Goal: Complete application form

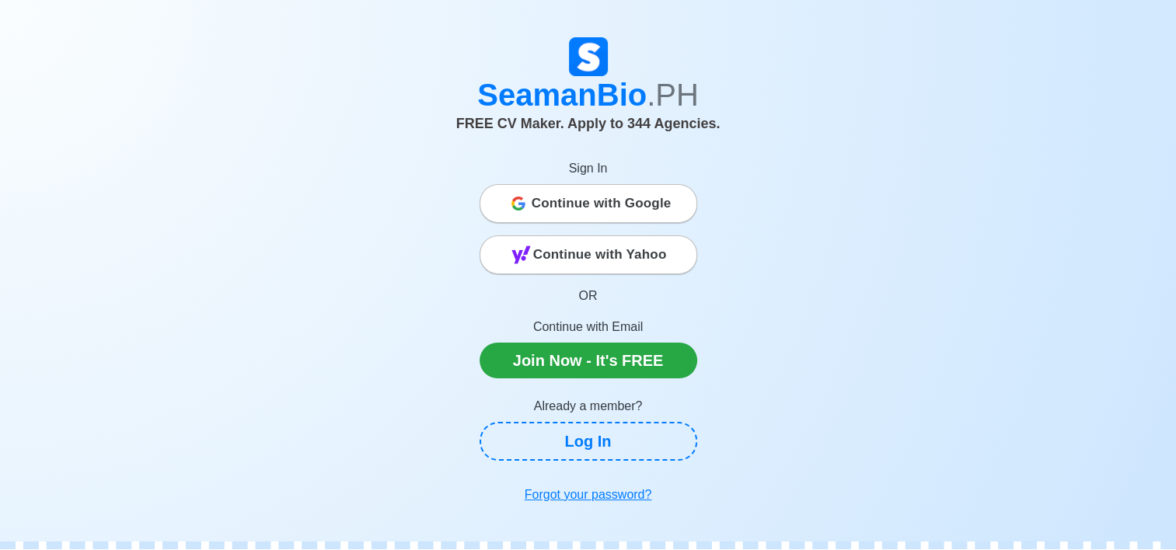
click at [587, 200] on span "Continue with Google" at bounding box center [601, 203] width 140 height 31
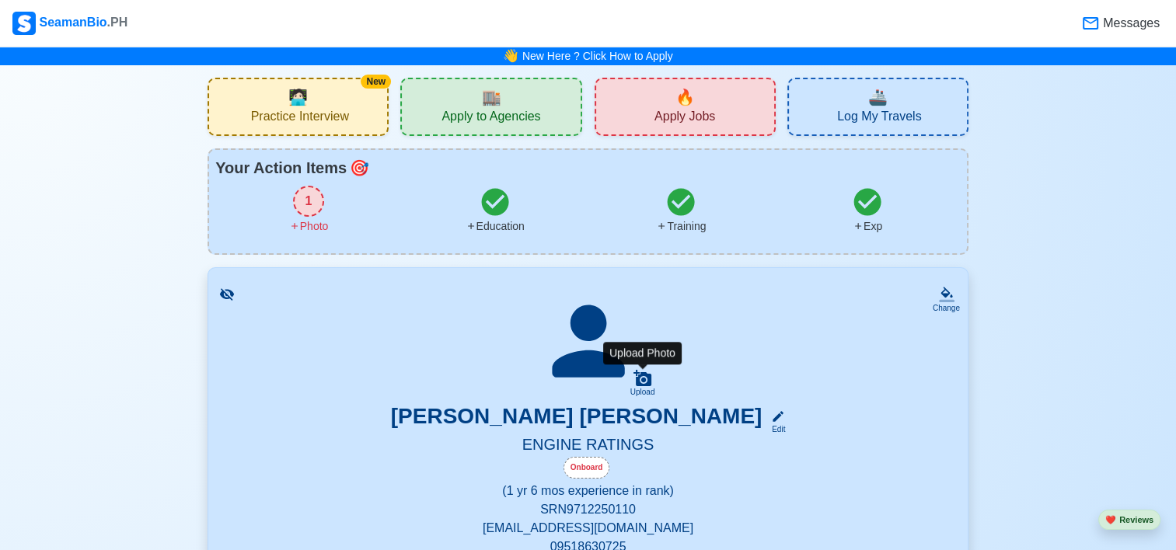
click at [638, 388] on div "Upload" at bounding box center [642, 392] width 25 height 9
click at [0, 0] on input "Upload" at bounding box center [0, 0] width 0 height 0
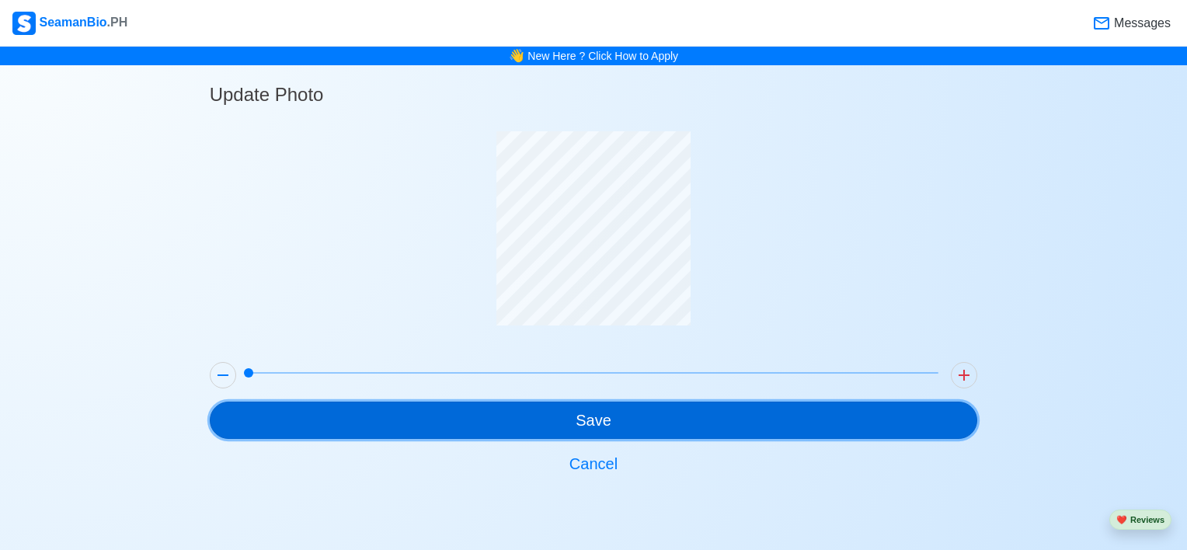
click at [710, 409] on button "Save" at bounding box center [594, 420] width 768 height 37
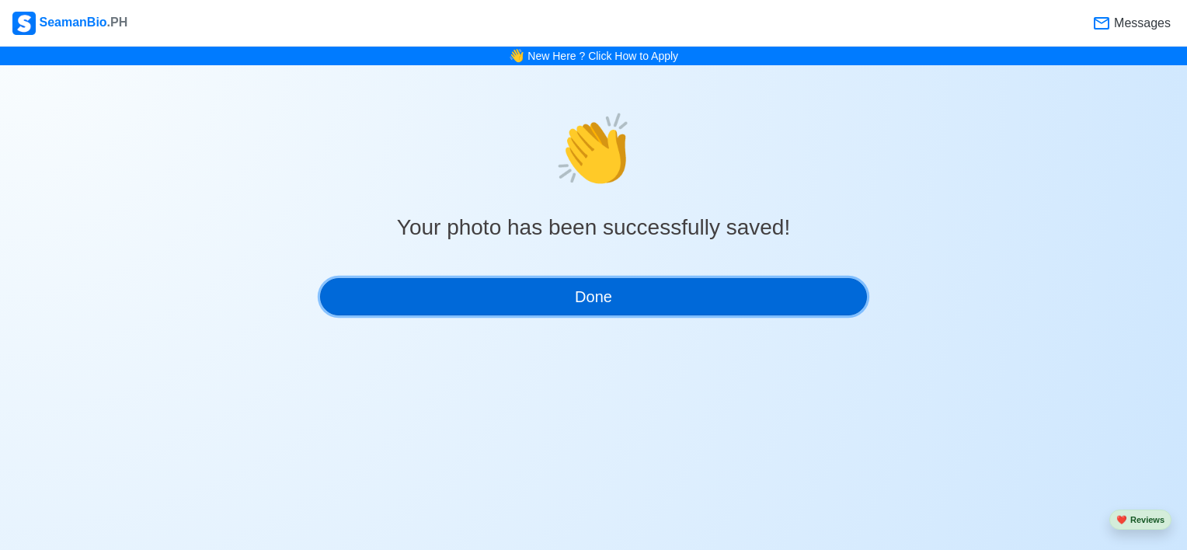
click at [671, 311] on button "Done" at bounding box center [593, 296] width 547 height 37
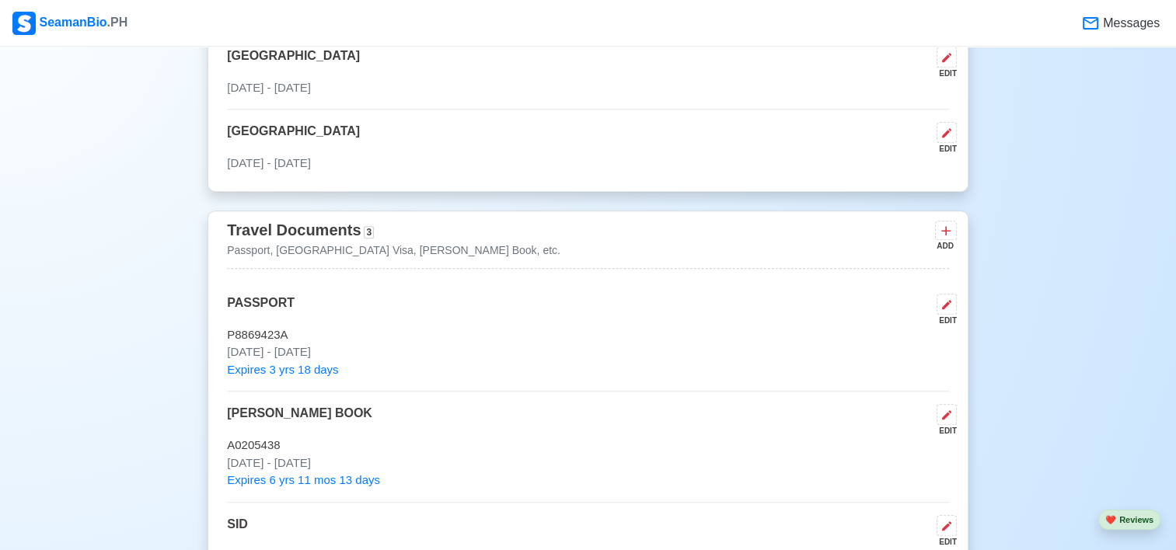
scroll to position [1068, 0]
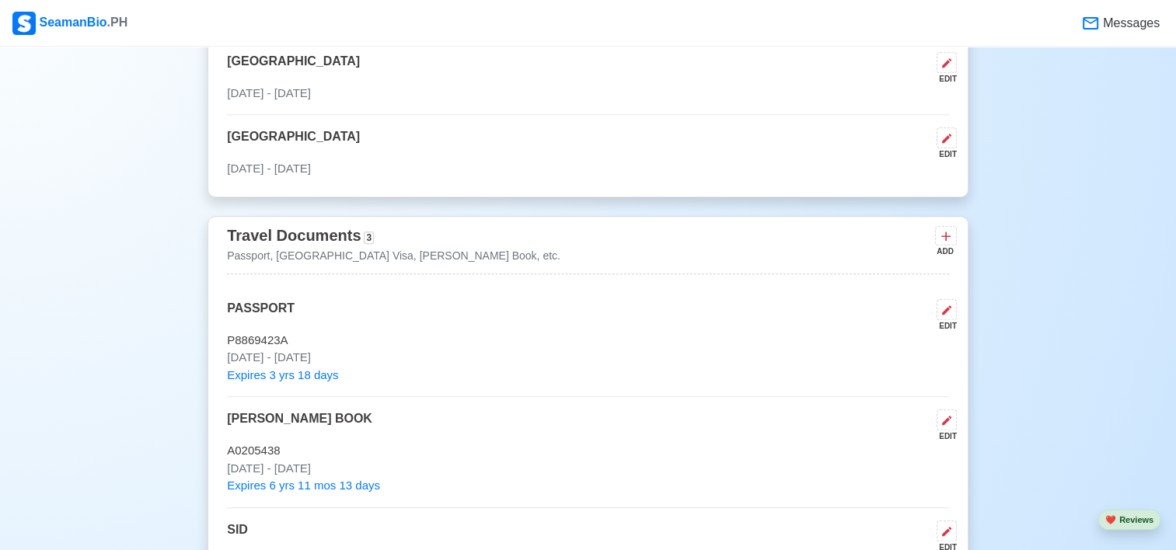
click at [899, 232] on div "Travel Documents 3 Passport, US Visa, Seaman Book, etc. ADD" at bounding box center [588, 248] width 722 height 51
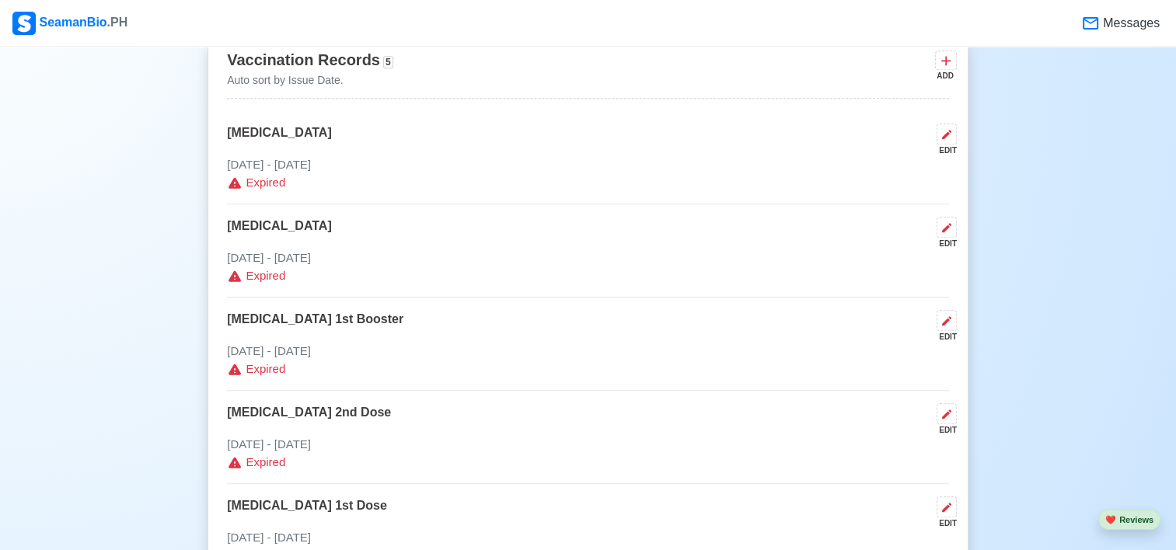
scroll to position [1545, 0]
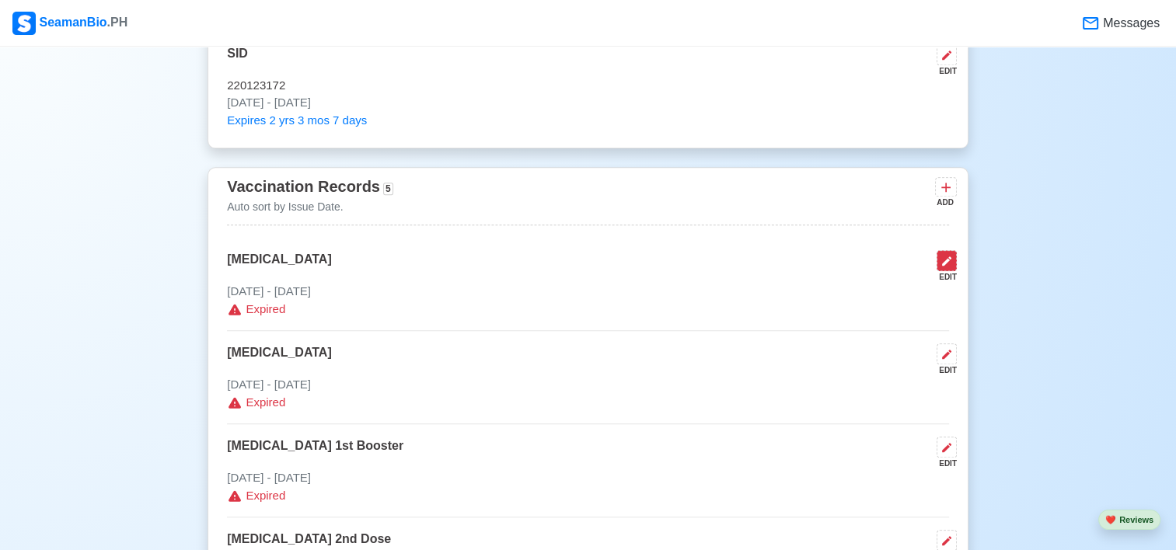
click at [942, 264] on icon at bounding box center [946, 261] width 12 height 12
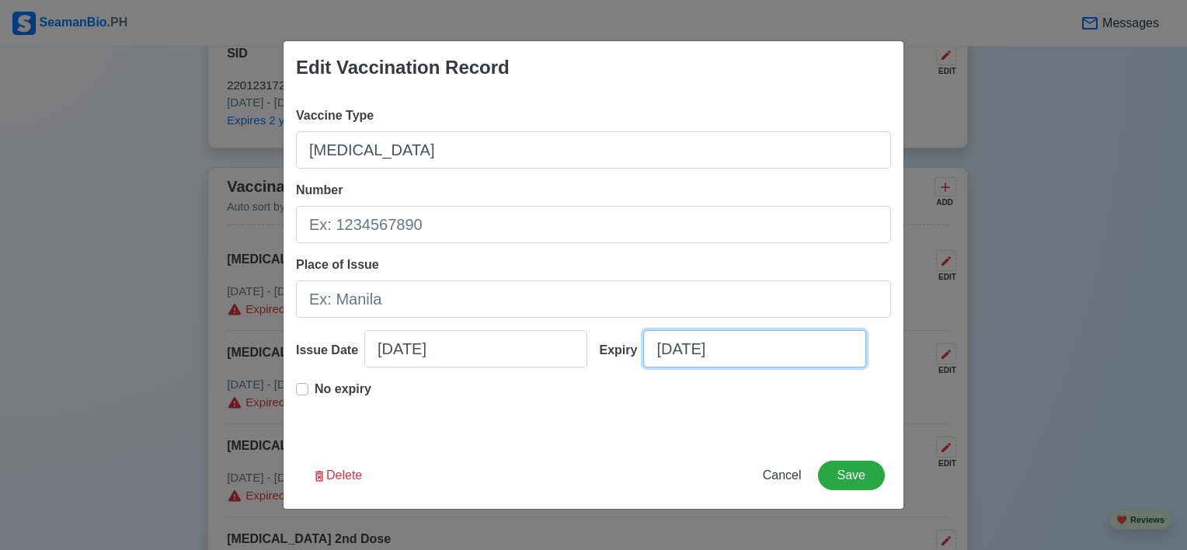
select select "****"
select select "*********"
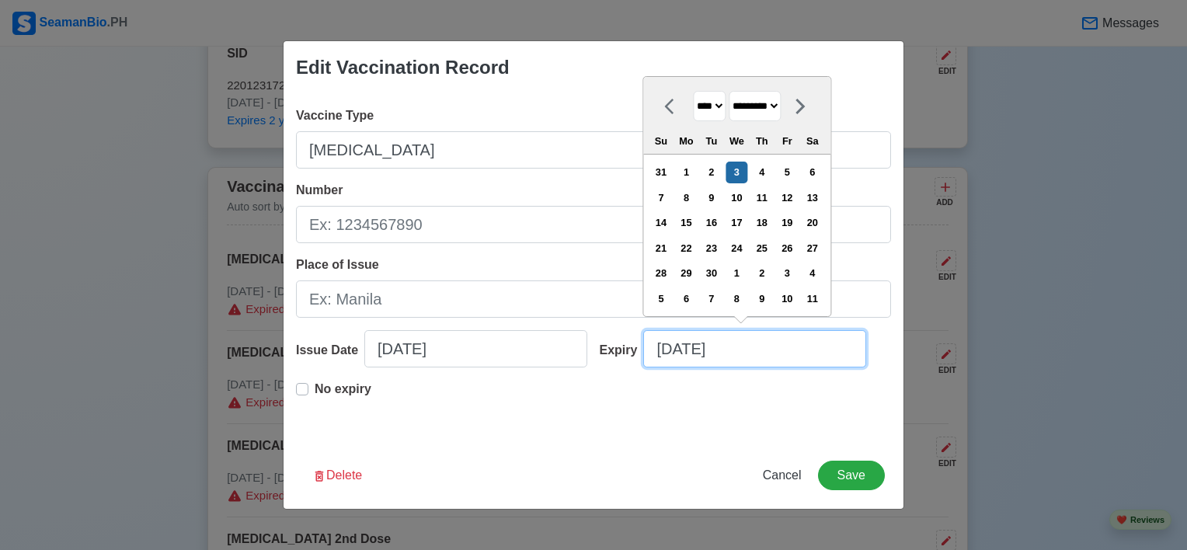
drag, startPoint x: 769, startPoint y: 342, endPoint x: 634, endPoint y: 355, distance: 135.8
click at [634, 355] on div "Expiry 09/03/2025 **** **** **** **** **** **** **** **** **** **** **** **** *…" at bounding box center [740, 355] width 304 height 50
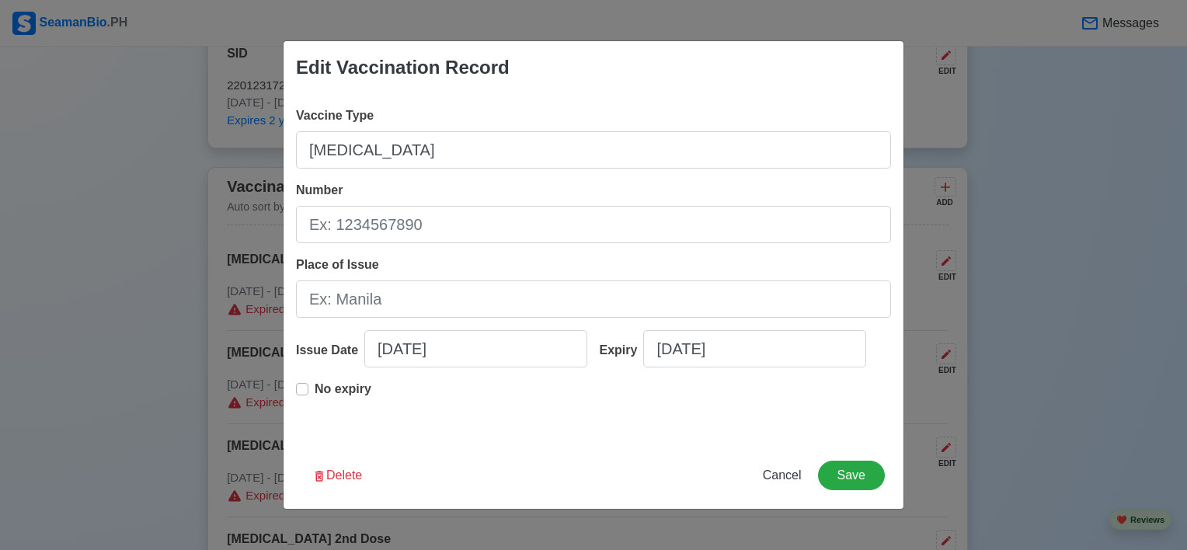
click at [308, 385] on div "No expiry" at bounding box center [333, 395] width 75 height 31
click at [315, 388] on label "No expiry" at bounding box center [343, 395] width 57 height 31
type input "11/04/2022"
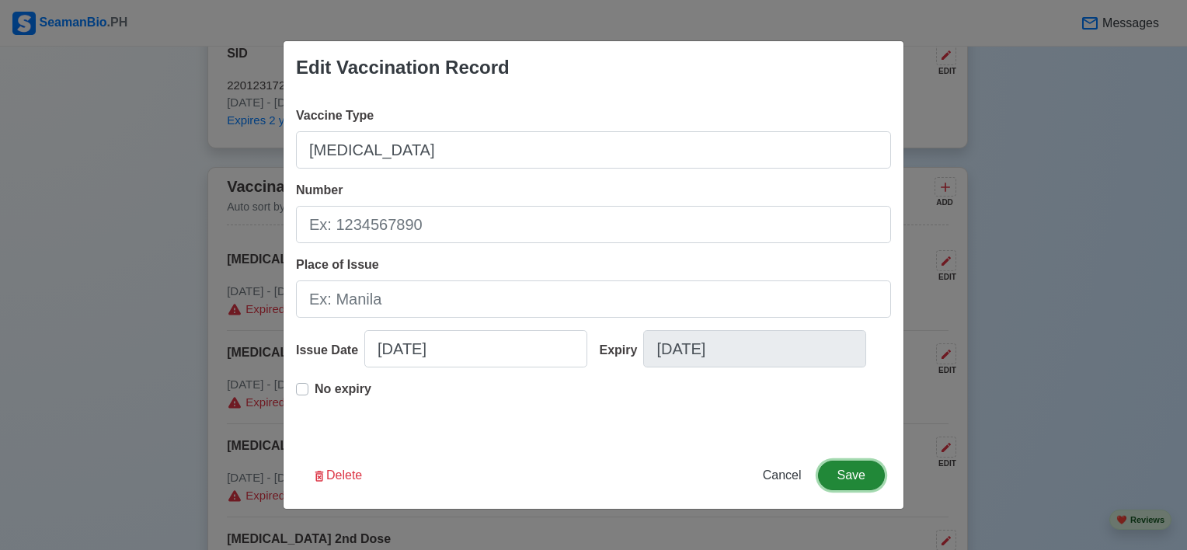
click at [845, 475] on button "Save" at bounding box center [851, 476] width 67 height 30
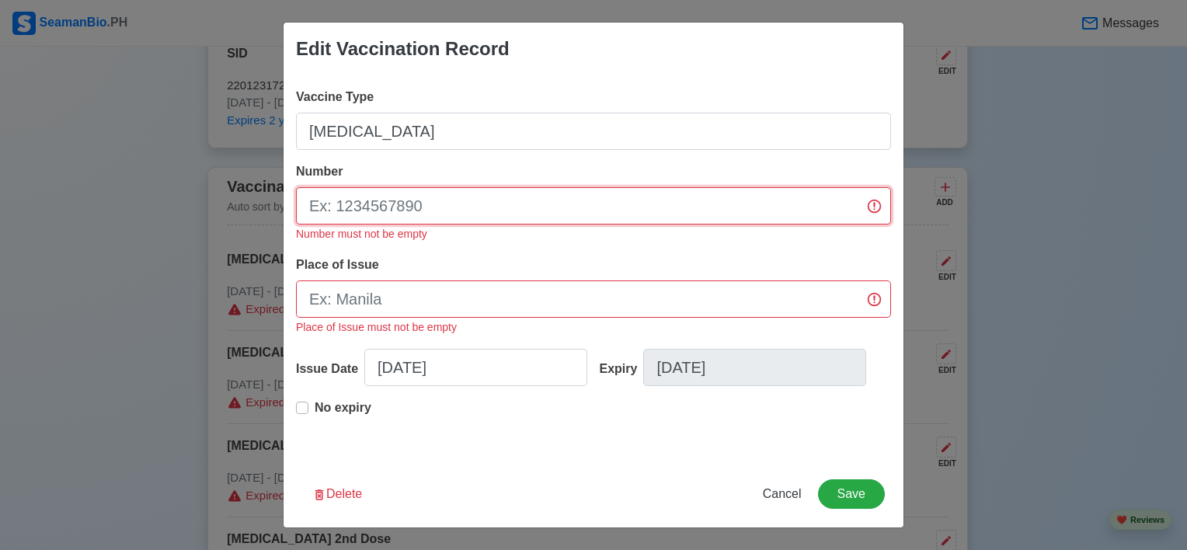
drag, startPoint x: 439, startPoint y: 205, endPoint x: 301, endPoint y: 199, distance: 138.4
click at [301, 199] on input "Number" at bounding box center [593, 205] width 595 height 37
click at [441, 205] on input "Number" at bounding box center [593, 205] width 595 height 37
click at [768, 492] on span "Cancel" at bounding box center [782, 493] width 39 height 13
type input "09/05/2025"
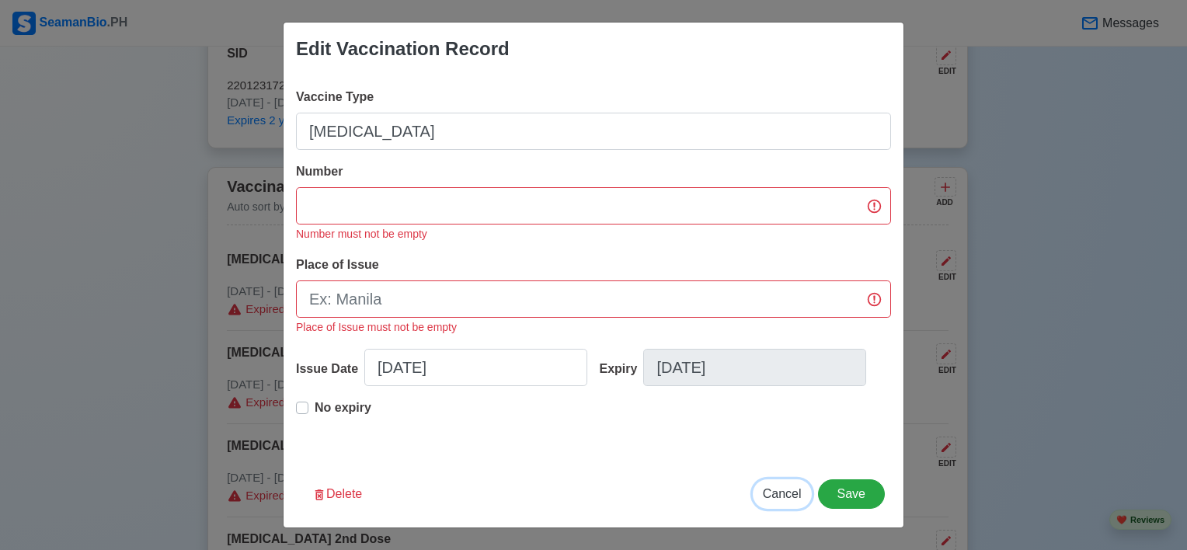
type input "09/05/2025"
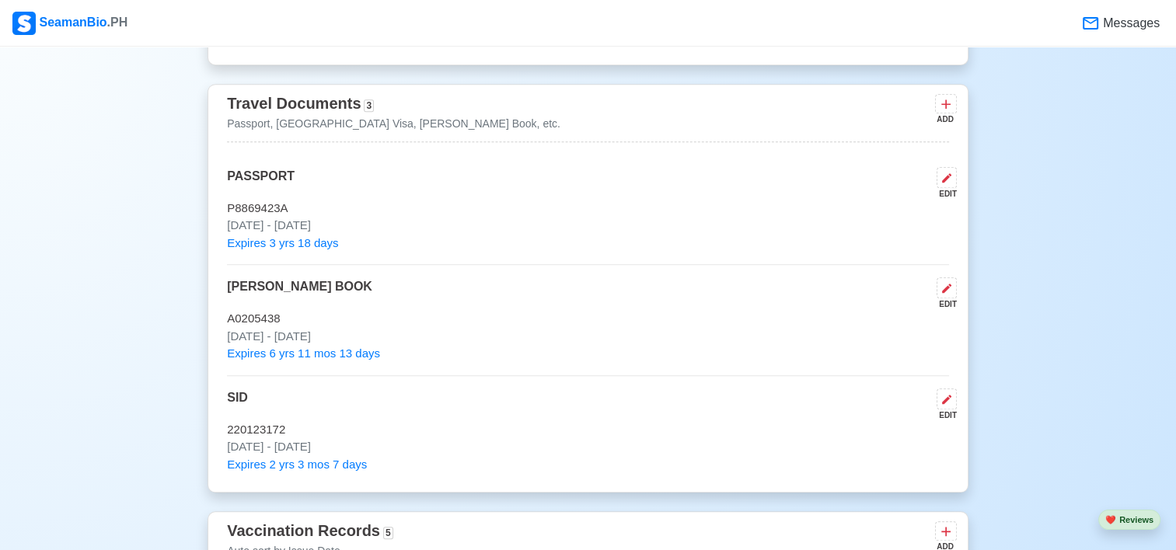
scroll to position [1189, 0]
